Goal: Find specific page/section: Find specific page/section

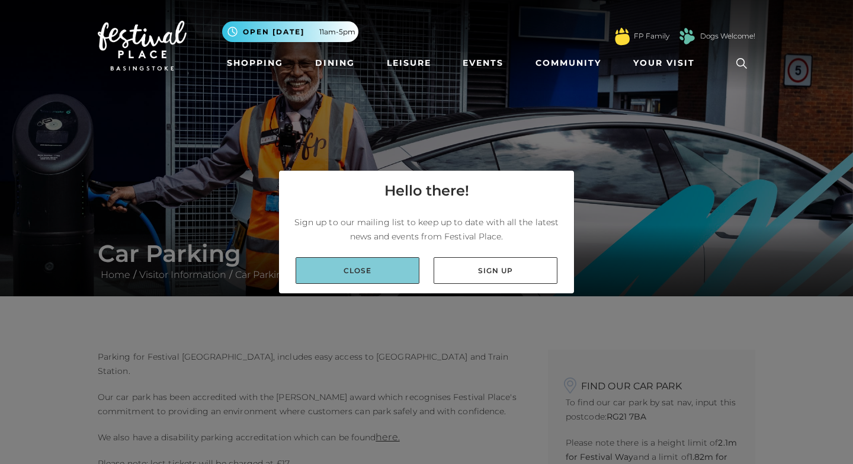
click at [373, 269] on link "Close" at bounding box center [358, 270] width 124 height 27
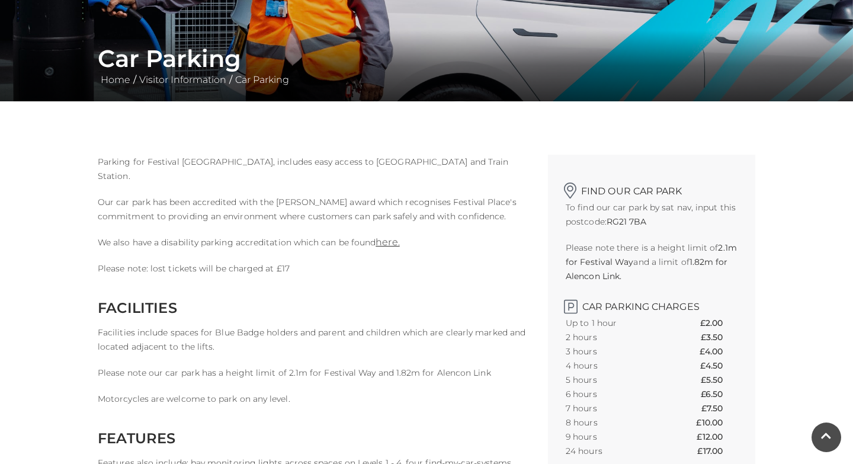
scroll to position [201, 0]
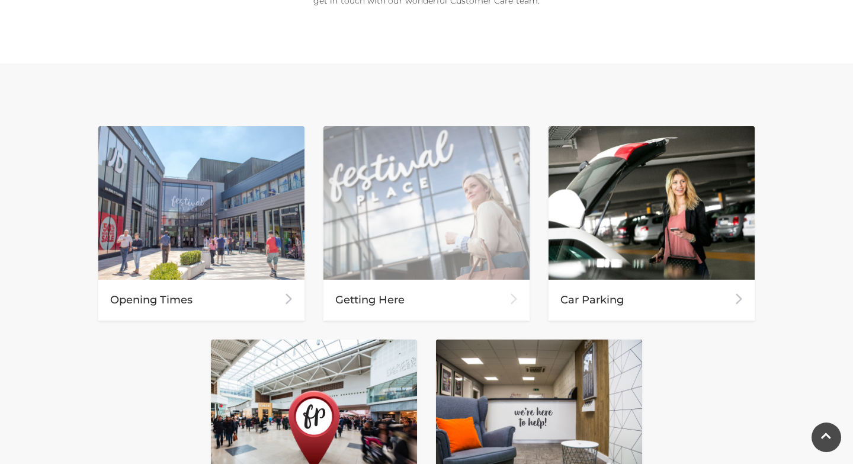
scroll to position [466, 0]
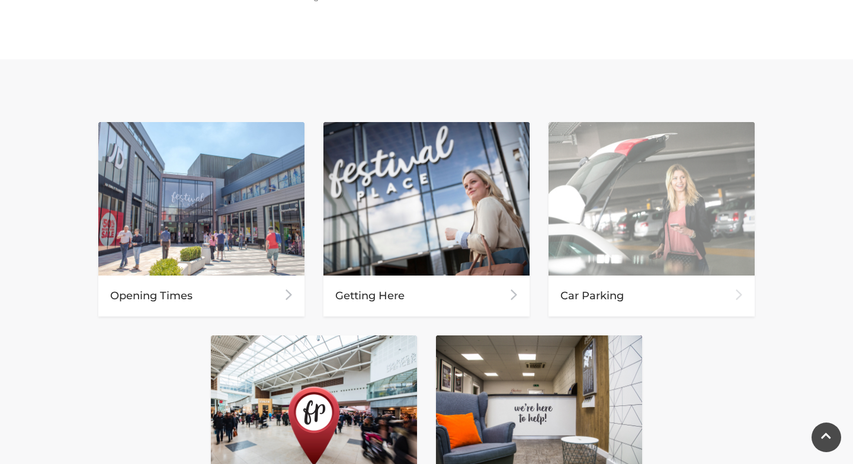
click at [625, 289] on div "Car Parking" at bounding box center [652, 296] width 206 height 41
